Goal: Information Seeking & Learning: Learn about a topic

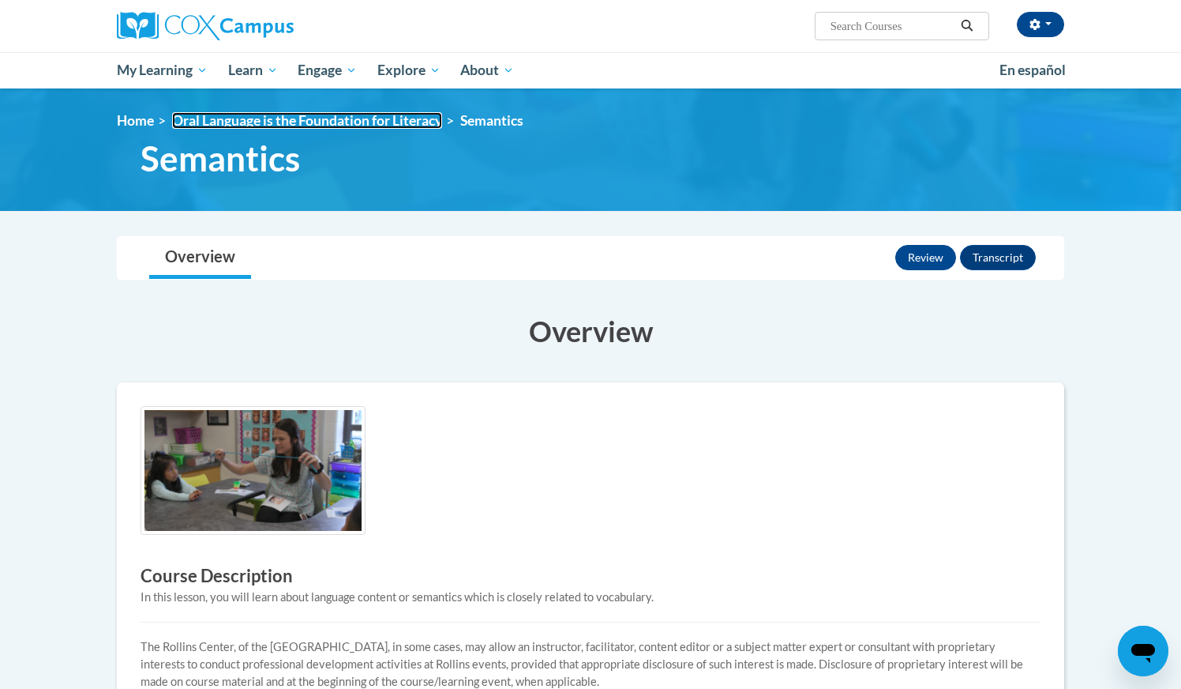
click at [258, 116] on link "Oral Language is the Foundation for Literacy" at bounding box center [307, 120] width 270 height 17
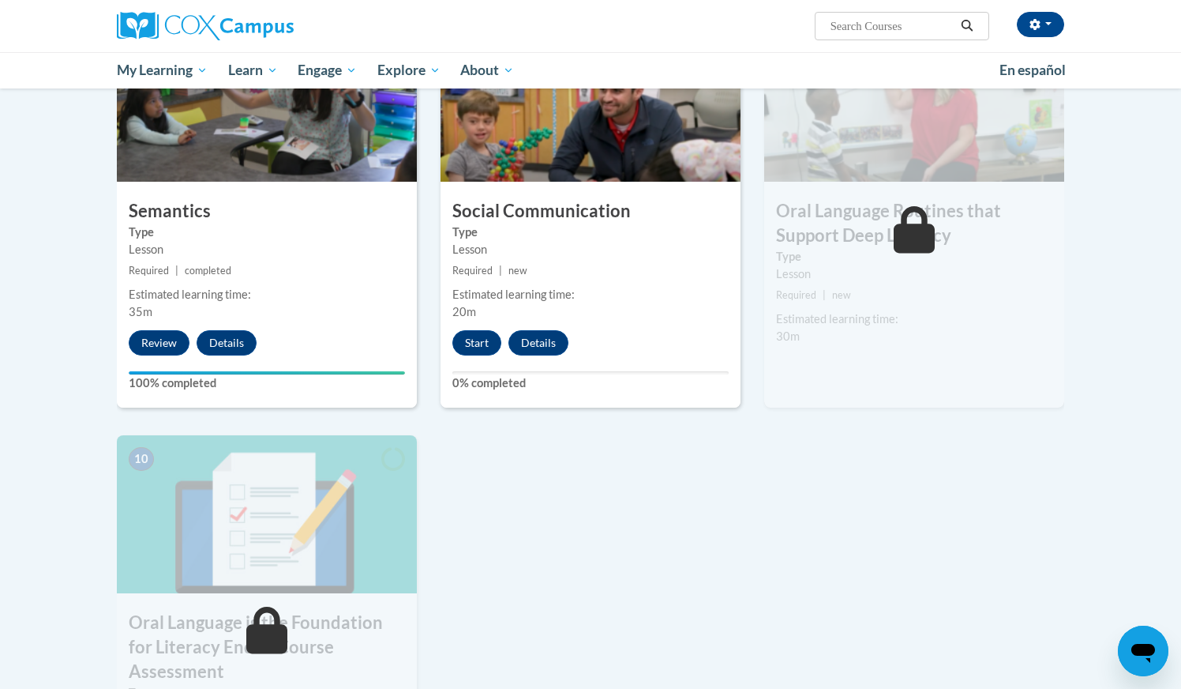
scroll to position [1198, 0]
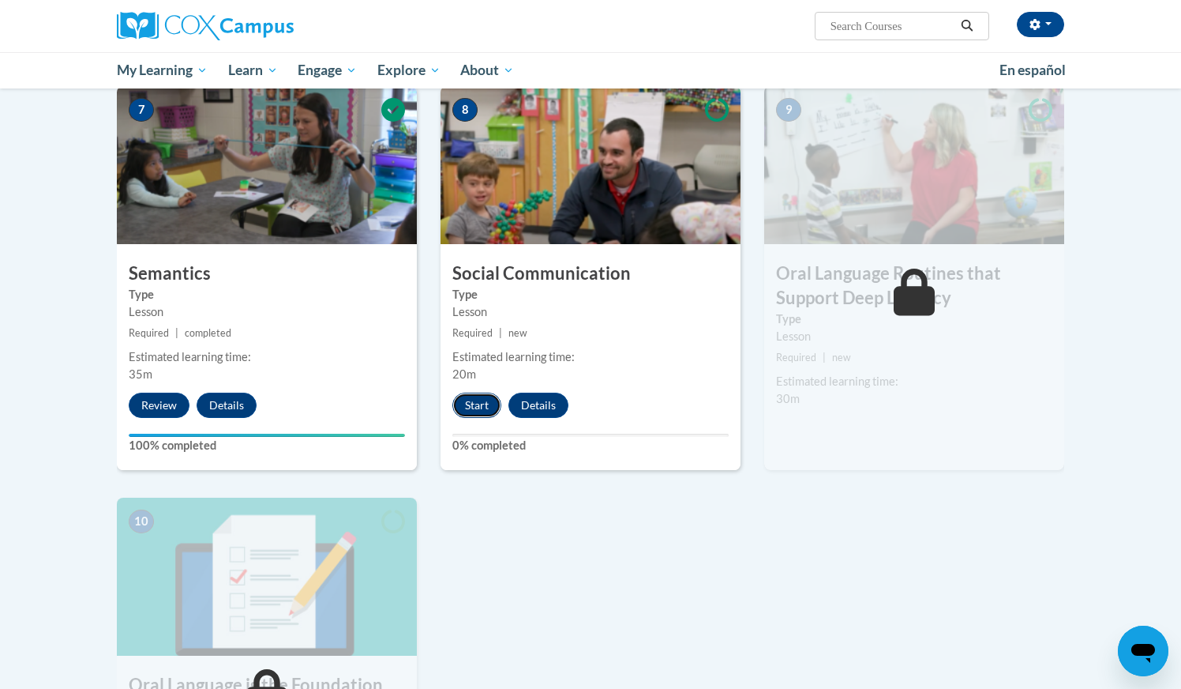
click at [476, 404] on button "Start" at bounding box center [476, 404] width 49 height 25
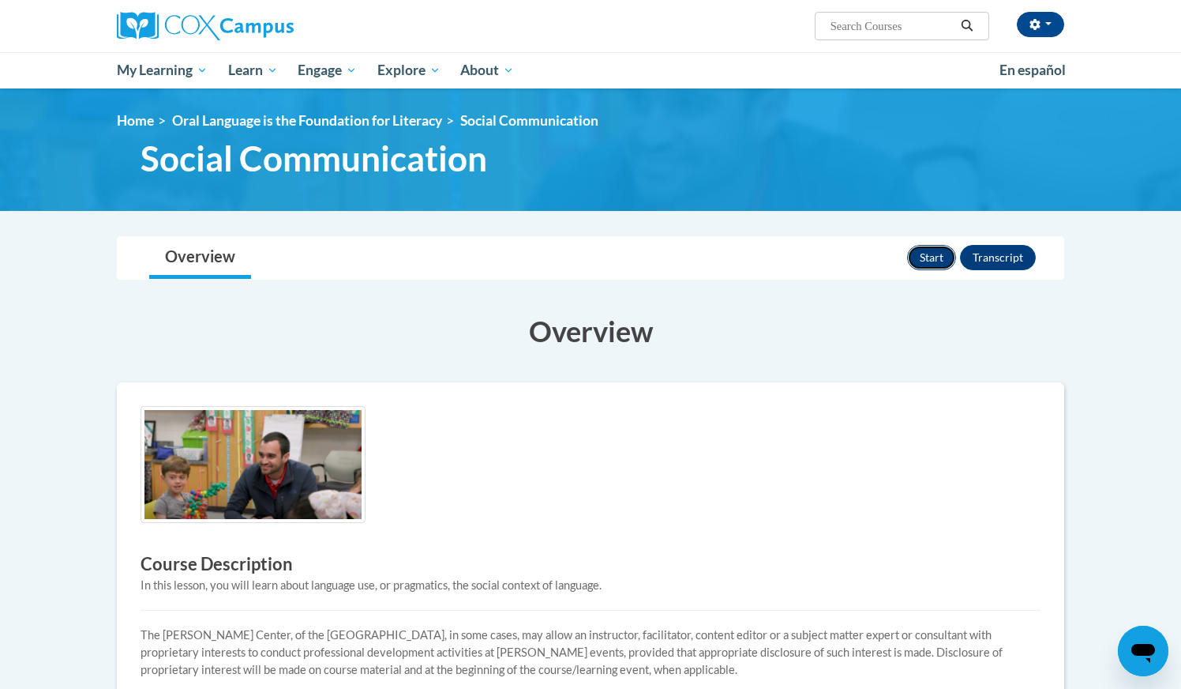
click at [932, 265] on button "Start" at bounding box center [931, 257] width 49 height 25
click at [347, 122] on link "Oral Language is the Foundation for Literacy" at bounding box center [307, 120] width 270 height 17
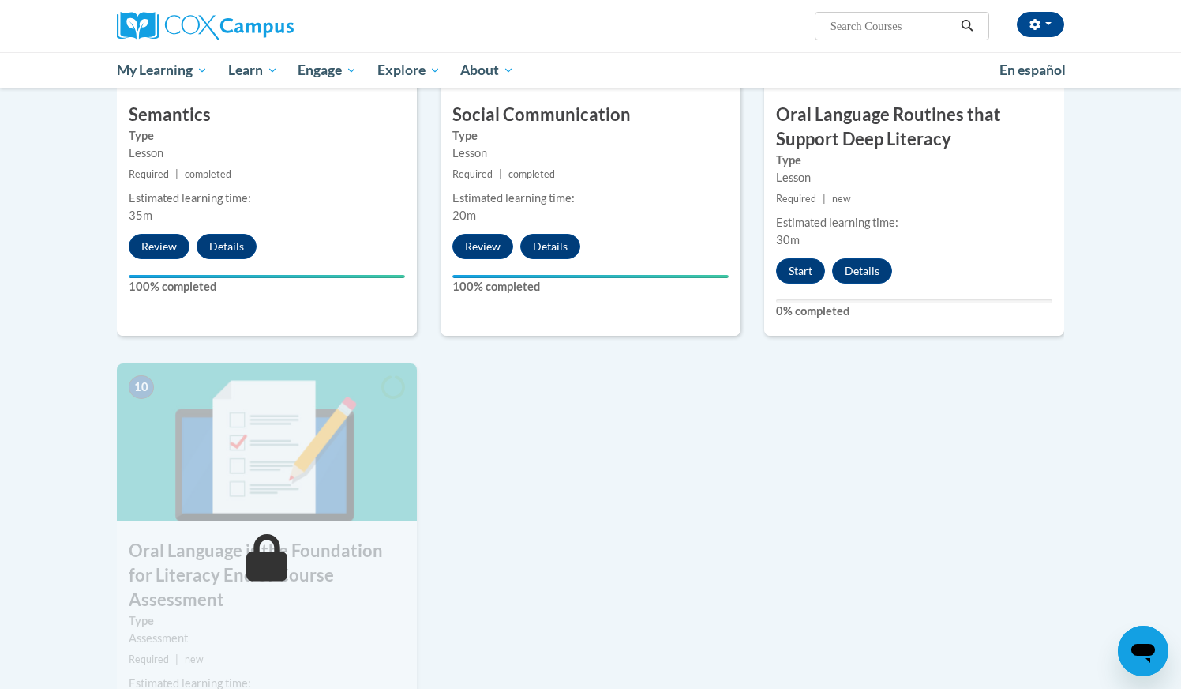
scroll to position [1330, 0]
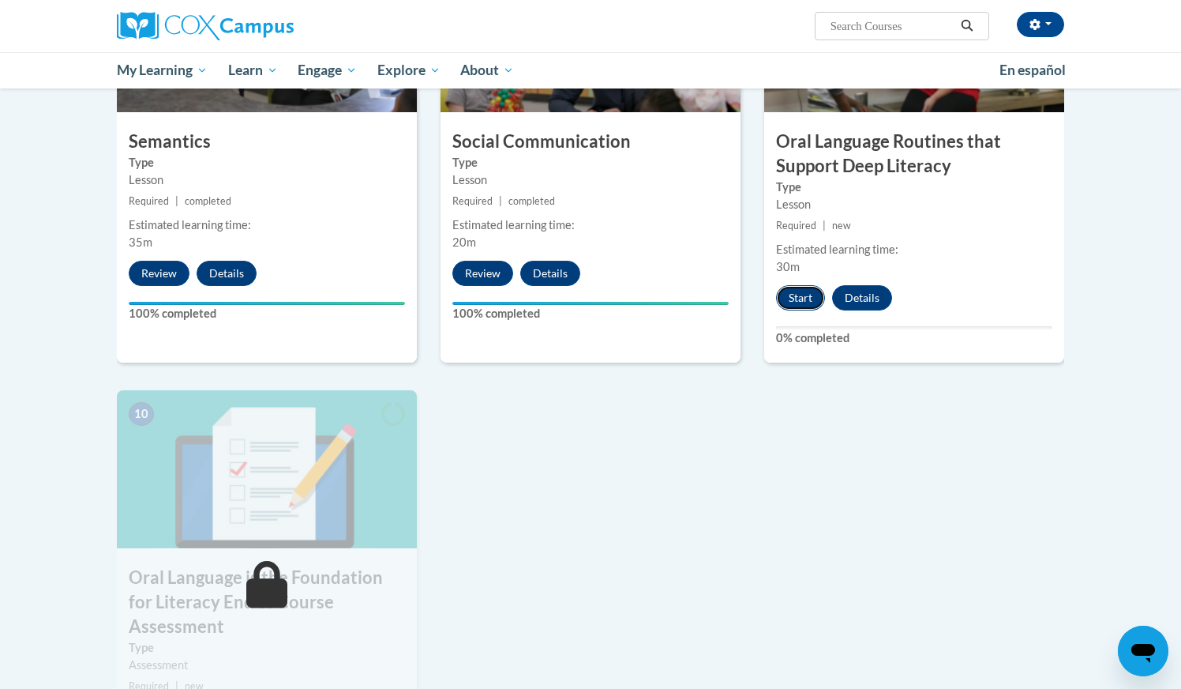
click at [798, 295] on button "Start" at bounding box center [800, 297] width 49 height 25
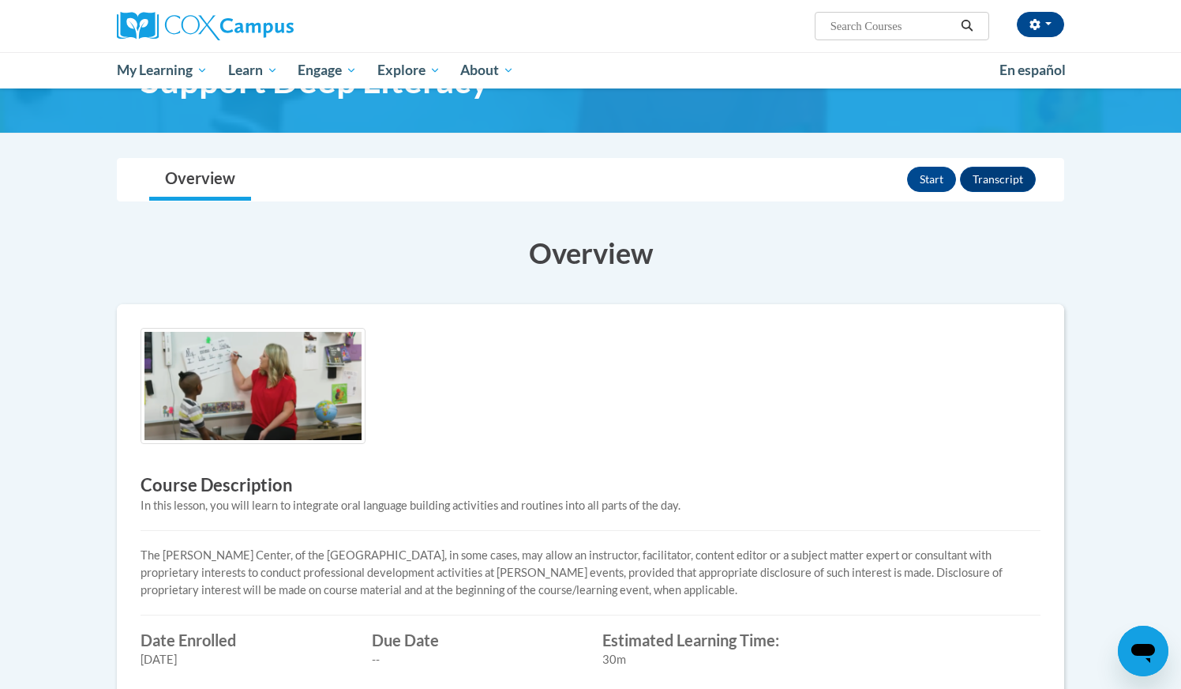
scroll to position [145, 0]
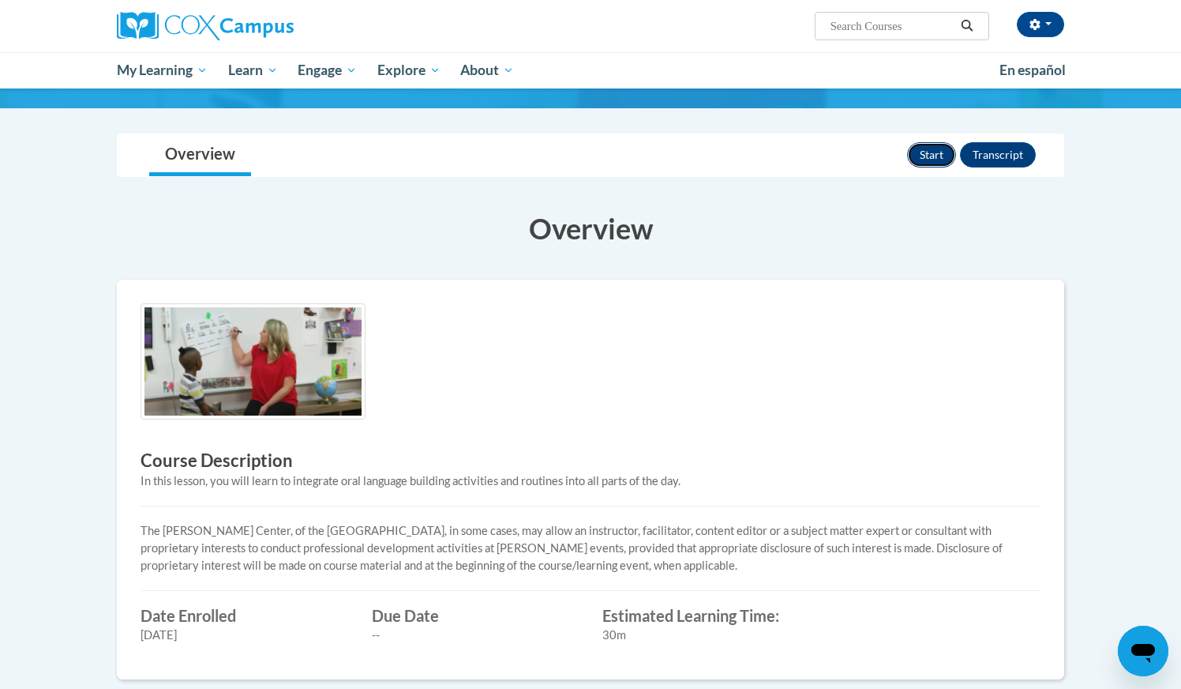
click at [925, 157] on button "Start" at bounding box center [931, 154] width 49 height 25
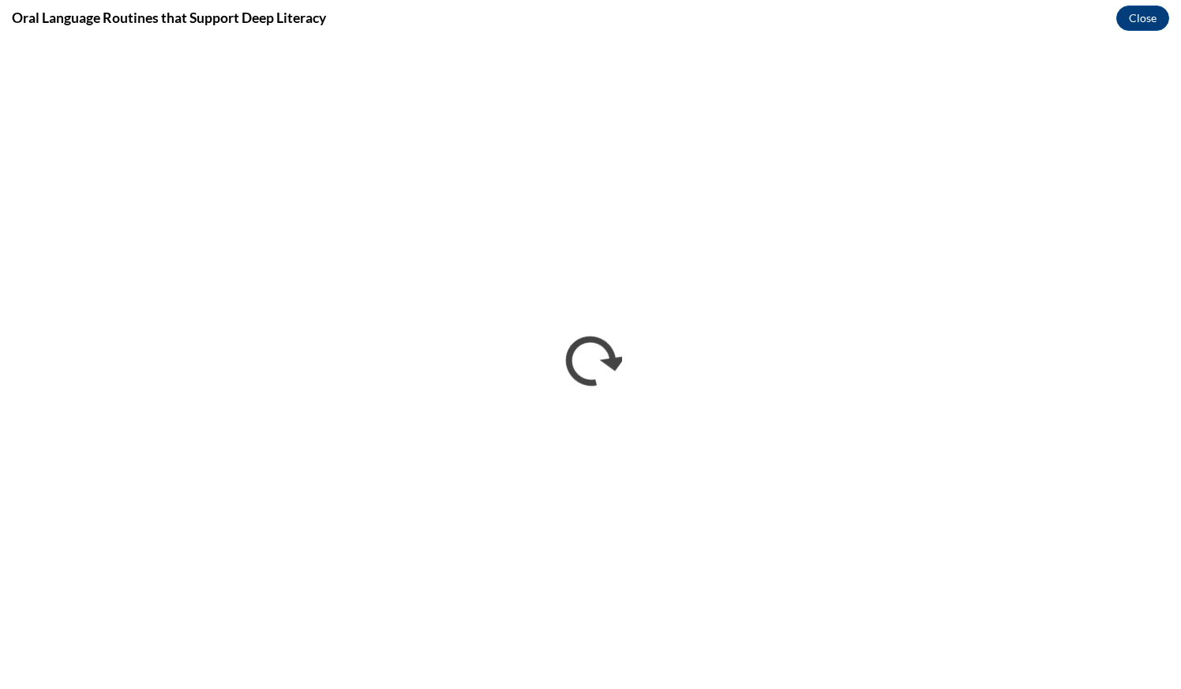
scroll to position [0, 0]
